Goal: Information Seeking & Learning: Learn about a topic

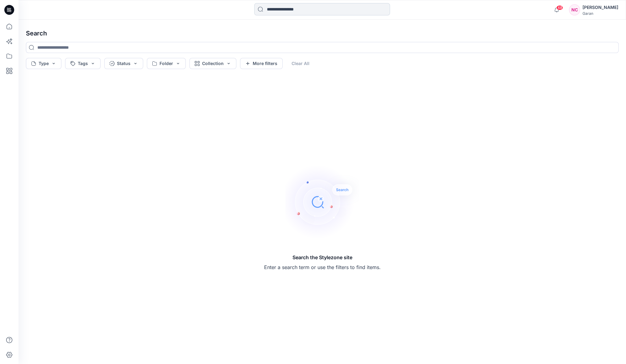
click at [282, 10] on input at bounding box center [322, 9] width 136 height 12
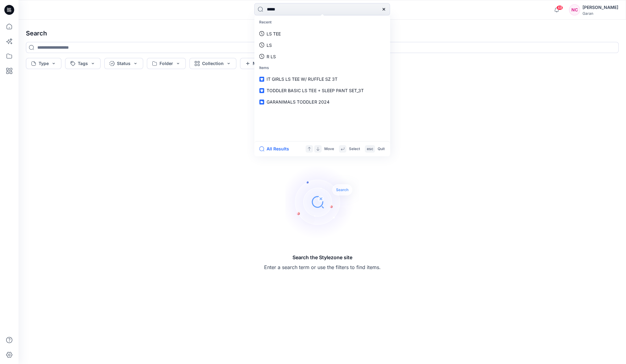
type input "******"
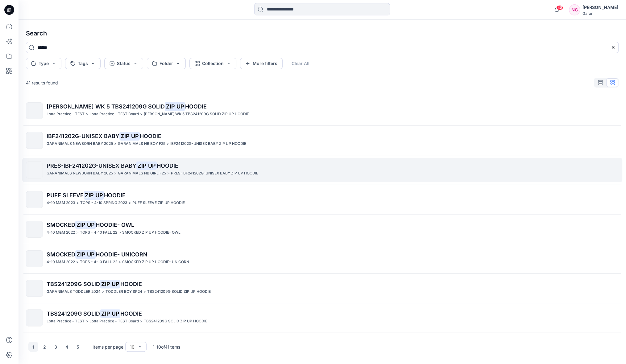
click at [212, 164] on p "PRES-IBF241202G-UNISEX BABY ZIP UP HOODIE" at bounding box center [332, 166] width 571 height 9
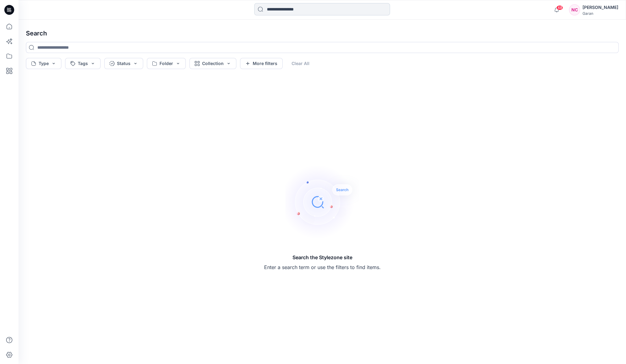
click at [323, 9] on input at bounding box center [322, 9] width 136 height 12
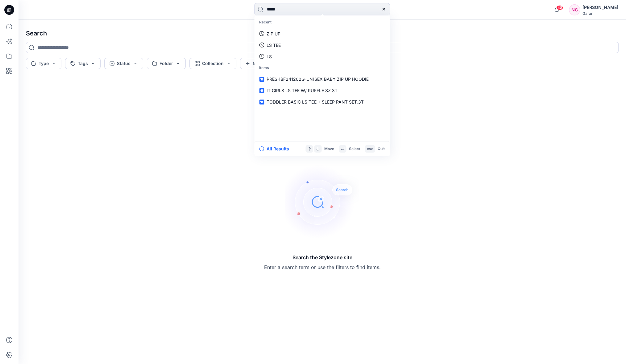
type input "******"
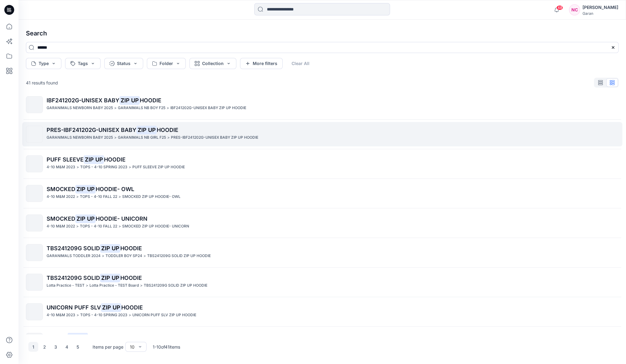
scroll to position [56, 0]
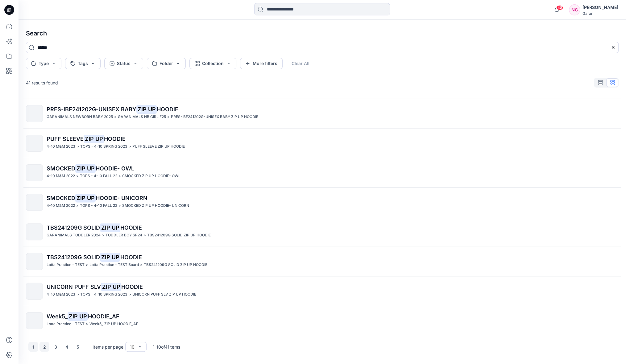
click at [42, 347] on button "2" at bounding box center [44, 347] width 10 height 10
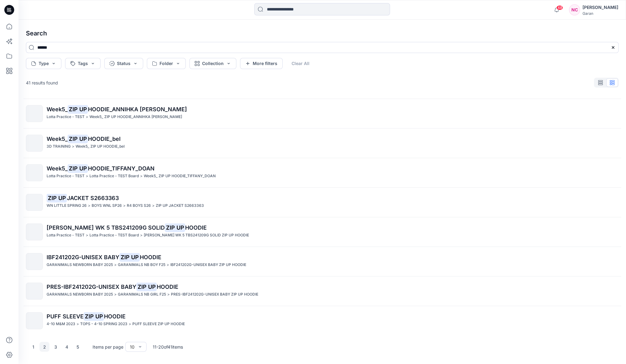
click at [83, 285] on span "PRES-IBF241202G-UNISEX BABY" at bounding box center [92, 287] width 90 height 6
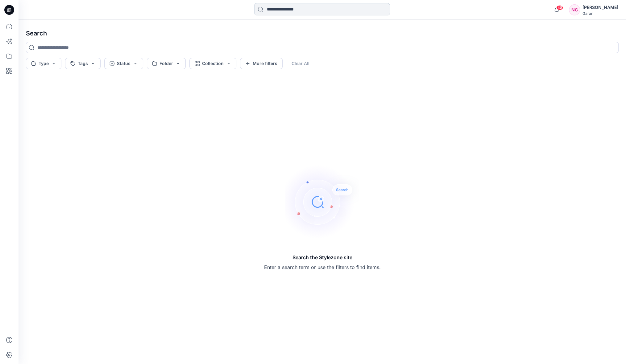
click at [328, 7] on input at bounding box center [322, 9] width 136 height 12
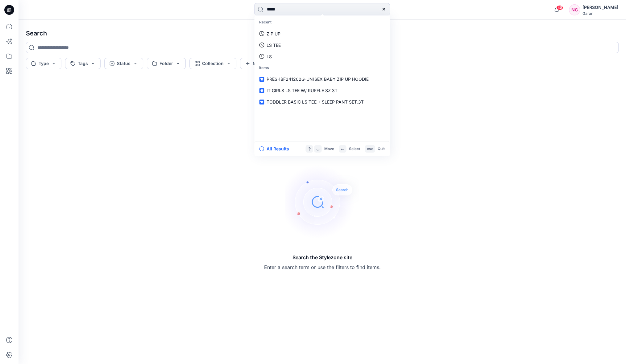
type input "******"
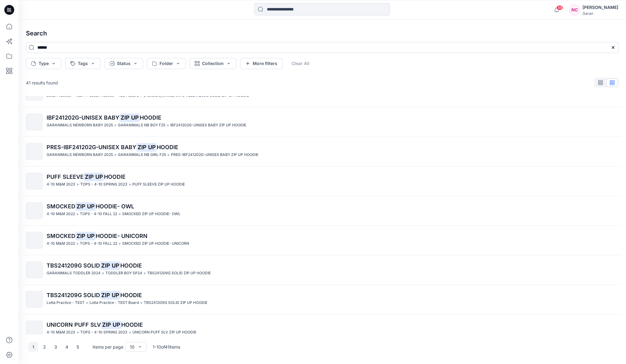
scroll to position [56, 0]
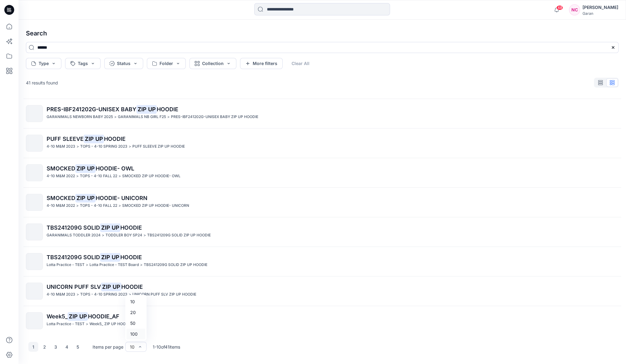
click at [134, 335] on div "100" at bounding box center [135, 334] width 19 height 11
click at [599, 84] on icon "button" at bounding box center [600, 82] width 5 height 5
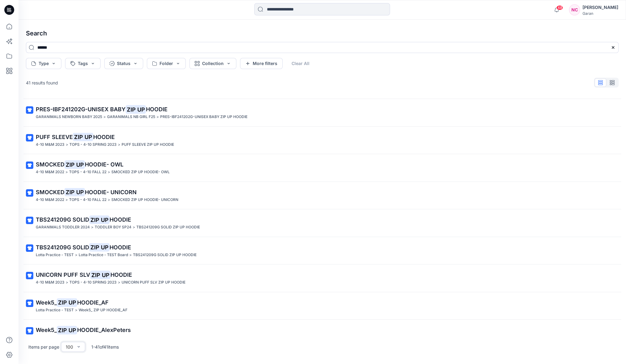
click at [616, 83] on button "button" at bounding box center [612, 82] width 12 height 9
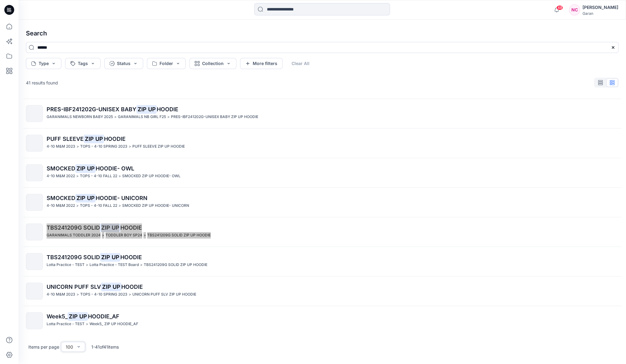
drag, startPoint x: 92, startPoint y: 223, endPoint x: 477, endPoint y: 2, distance: 444.2
click at [0, 0] on div "48 Notifications Isabel Ruivivar shared GRAPHIC TEE_Final_BEL in 3D TRAINING (M…" at bounding box center [313, 182] width 626 height 364
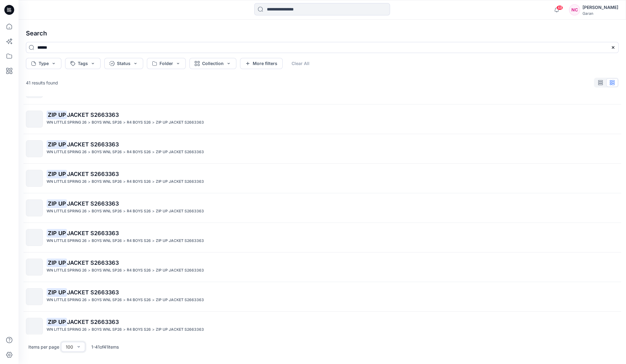
scroll to position [970, 0]
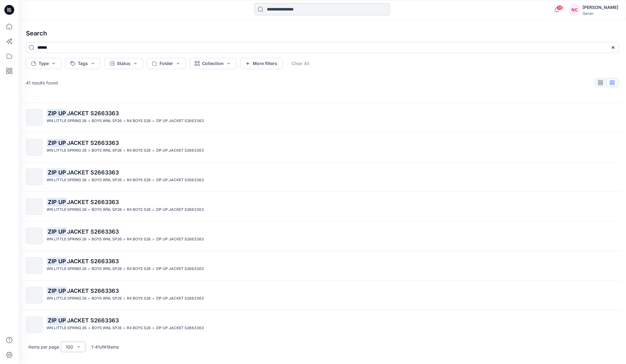
click at [303, 10] on input at bounding box center [322, 9] width 136 height 12
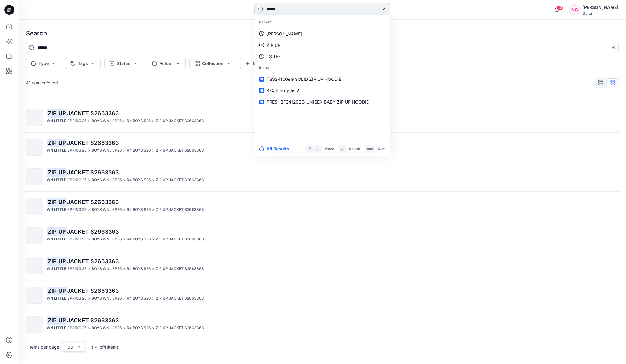
type input "******"
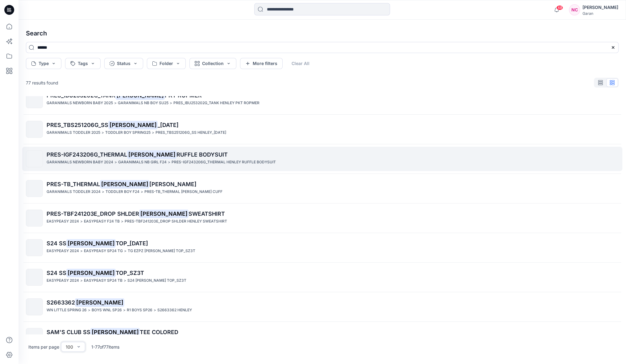
scroll to position [1794, 0]
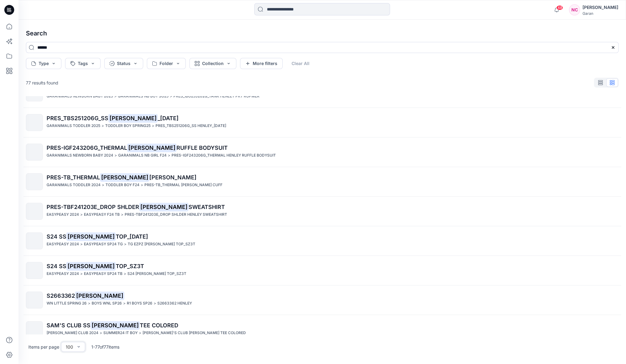
click at [90, 262] on mark "HENLEY" at bounding box center [90, 266] width 49 height 9
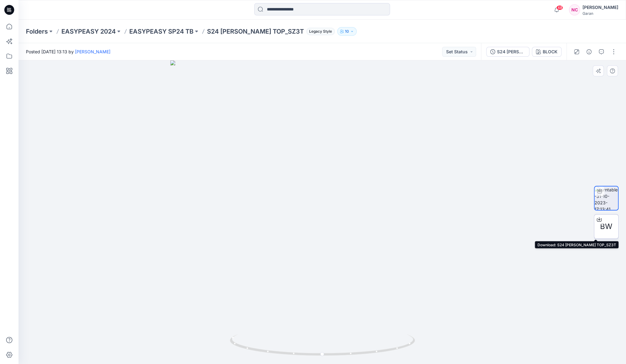
click at [599, 220] on icon at bounding box center [598, 219] width 5 height 5
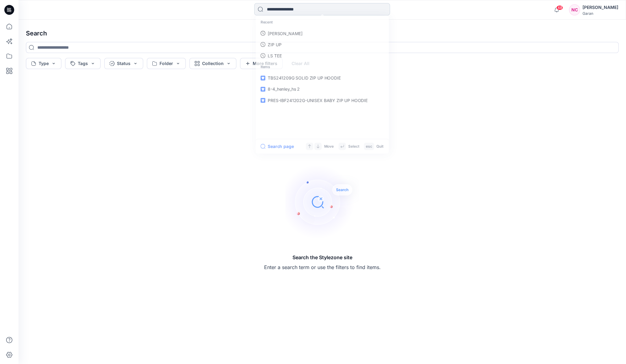
click at [326, 10] on input at bounding box center [322, 9] width 136 height 12
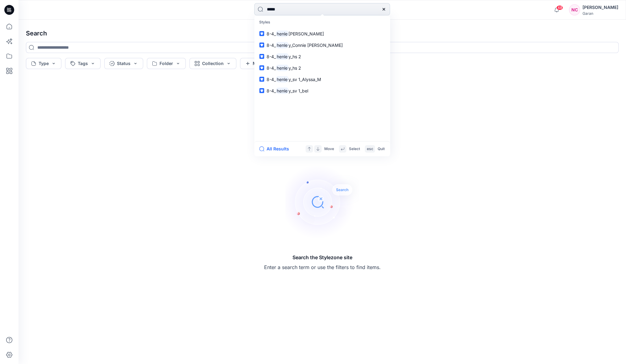
type input "******"
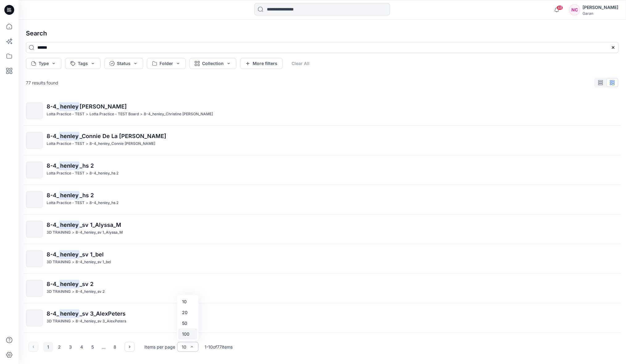
click at [190, 333] on div "100" at bounding box center [187, 334] width 19 height 11
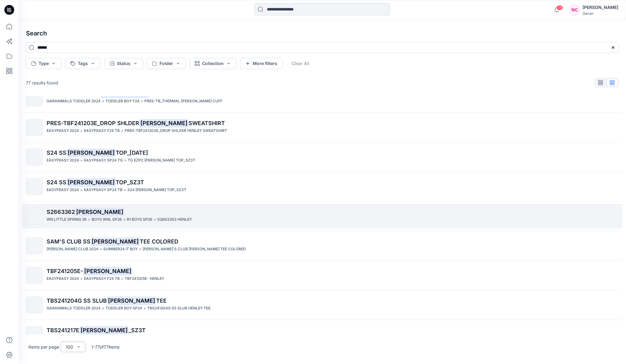
scroll to position [2032, 0]
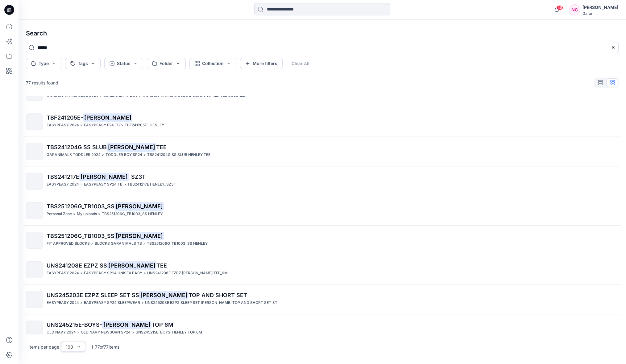
drag, startPoint x: 34, startPoint y: 233, endPoint x: 491, endPoint y: 4, distance: 511.6
click at [0, 0] on div "48 Notifications Isabel Ruivivar shared GRAPHIC TEE_Final_BEL in 3D TRAINING (M…" at bounding box center [313, 182] width 626 height 364
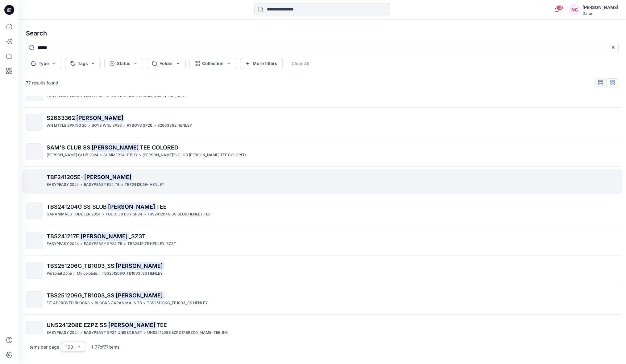
scroll to position [1971, 0]
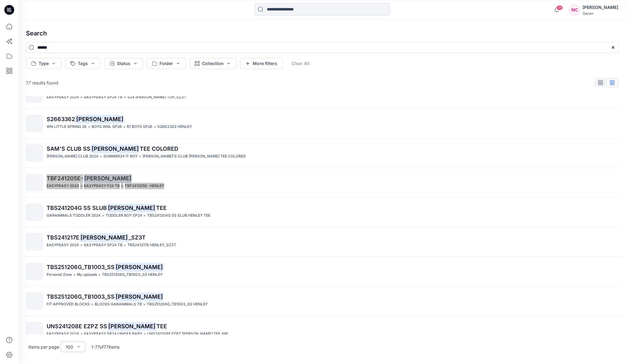
drag, startPoint x: 72, startPoint y: 172, endPoint x: 498, endPoint y: 2, distance: 457.9
click at [0, 0] on div "48 Notifications Isabel Ruivivar shared GRAPHIC TEE_Final_BEL in 3D TRAINING (M…" at bounding box center [313, 182] width 626 height 364
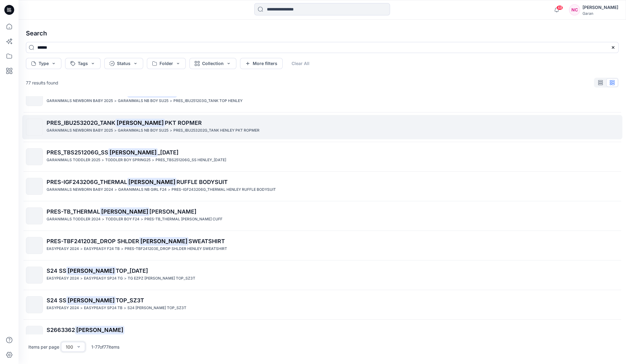
scroll to position [1741, 0]
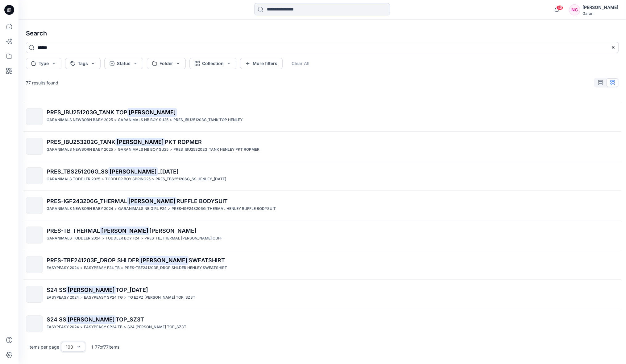
drag, startPoint x: 82, startPoint y: 156, endPoint x: 358, endPoint y: 2, distance: 316.5
click at [0, 0] on div "48 Notifications Isabel Ruivivar shared GRAPHIC TEE_Final_BEL in 3D TRAINING (M…" at bounding box center [313, 182] width 626 height 364
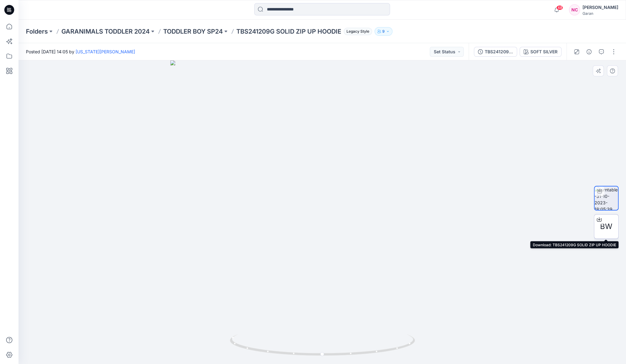
click at [600, 218] on icon at bounding box center [598, 219] width 5 height 5
drag, startPoint x: 328, startPoint y: 242, endPoint x: 274, endPoint y: 243, distance: 54.3
click at [267, 244] on img at bounding box center [322, 206] width 334 height 316
drag, startPoint x: 314, startPoint y: 248, endPoint x: 316, endPoint y: 280, distance: 31.8
click at [268, 248] on img at bounding box center [322, 205] width 334 height 317
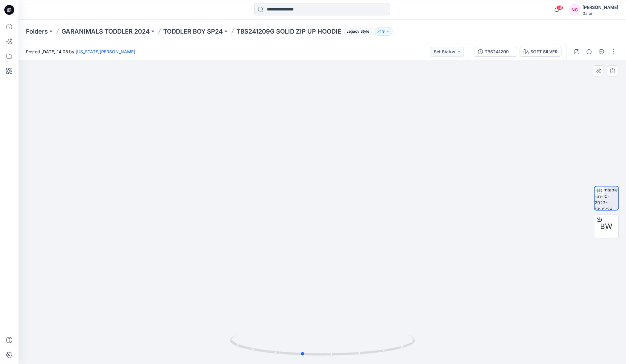
drag, startPoint x: 347, startPoint y: 354, endPoint x: 283, endPoint y: 289, distance: 91.4
click at [327, 338] on icon at bounding box center [323, 345] width 187 height 23
click at [317, 9] on input at bounding box center [322, 9] width 136 height 12
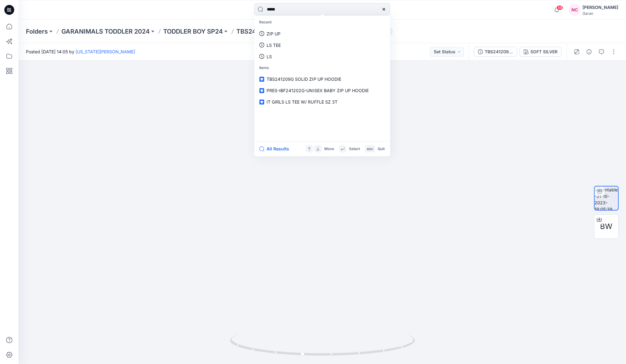
type input "******"
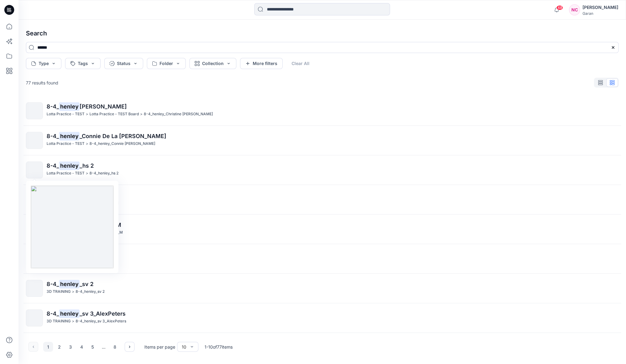
click at [35, 170] on img at bounding box center [35, 170] width 0 height 0
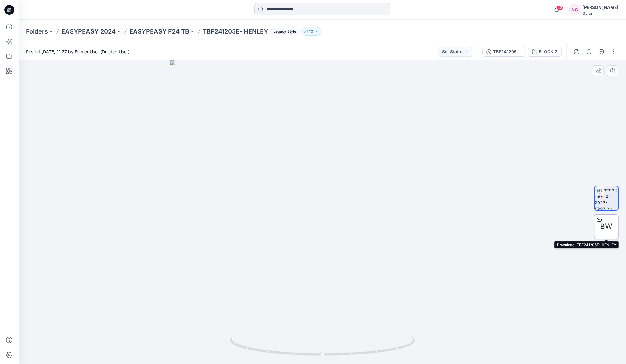
click at [597, 220] on icon at bounding box center [598, 219] width 5 height 5
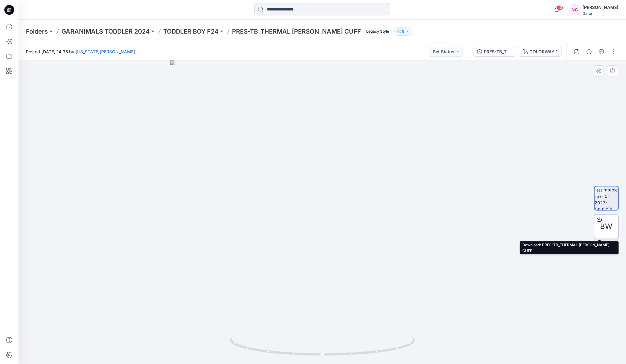
click at [599, 221] on icon at bounding box center [598, 219] width 5 height 5
click at [193, 29] on p "TODDLER BOY F24" at bounding box center [190, 31] width 55 height 9
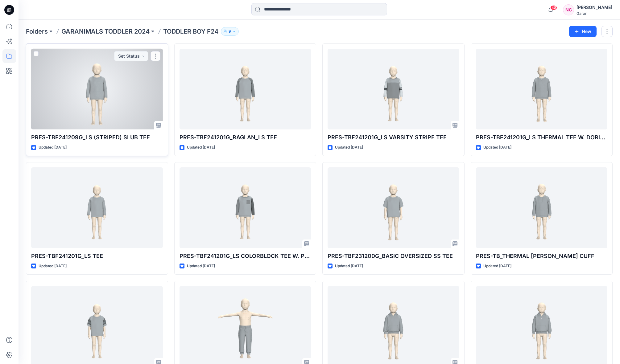
scroll to position [299, 0]
